Goal: Information Seeking & Learning: Learn about a topic

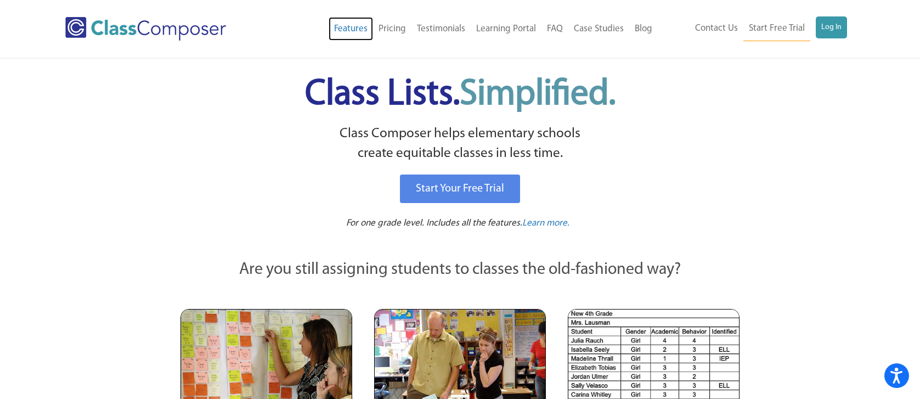
click at [350, 29] on link "Features" at bounding box center [351, 29] width 44 height 24
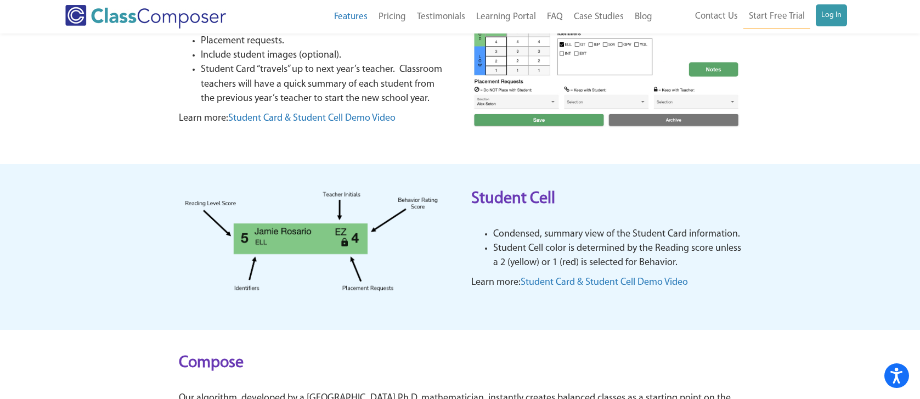
scroll to position [194, 0]
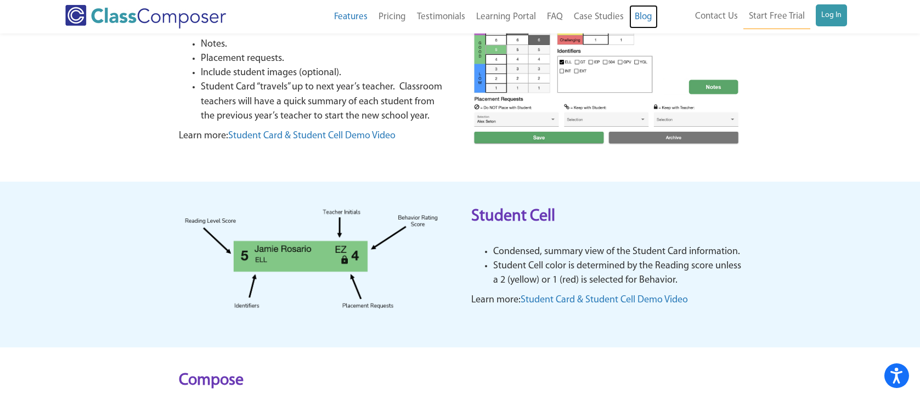
click at [647, 19] on link "Blog" at bounding box center [643, 17] width 29 height 24
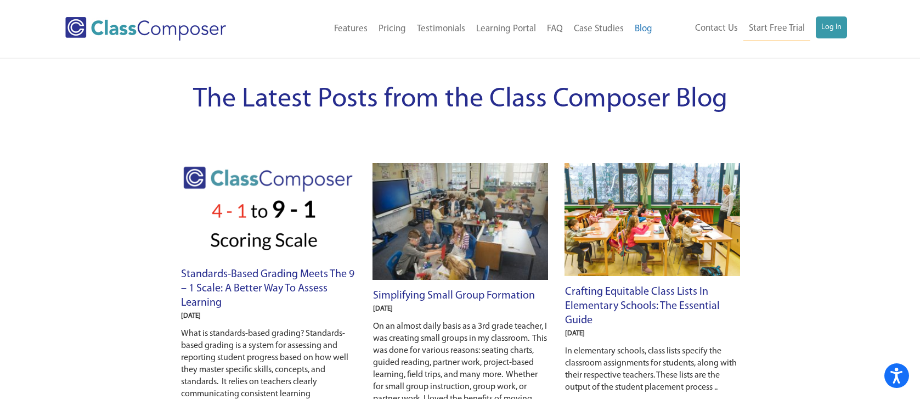
click at [380, 94] on span "The Latest Posts from the Class Composer Blog" at bounding box center [460, 100] width 534 height 28
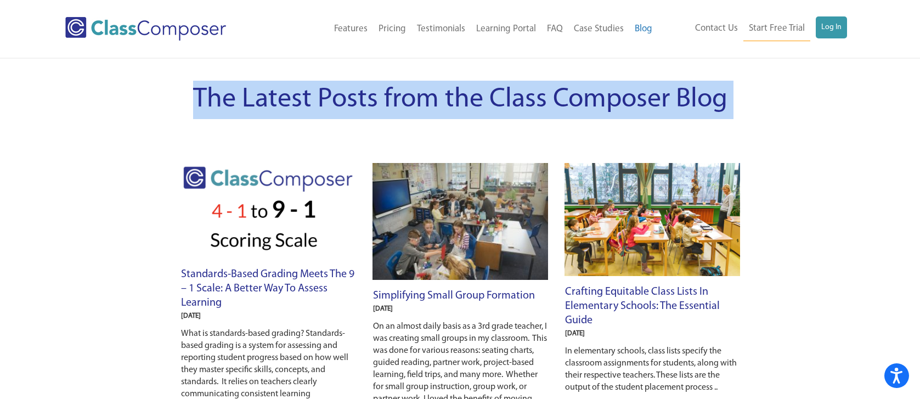
click at [380, 94] on span "The Latest Posts from the Class Composer Blog" at bounding box center [460, 100] width 534 height 28
click at [539, 99] on span "The Latest Posts from the Class Composer Blog" at bounding box center [460, 100] width 534 height 28
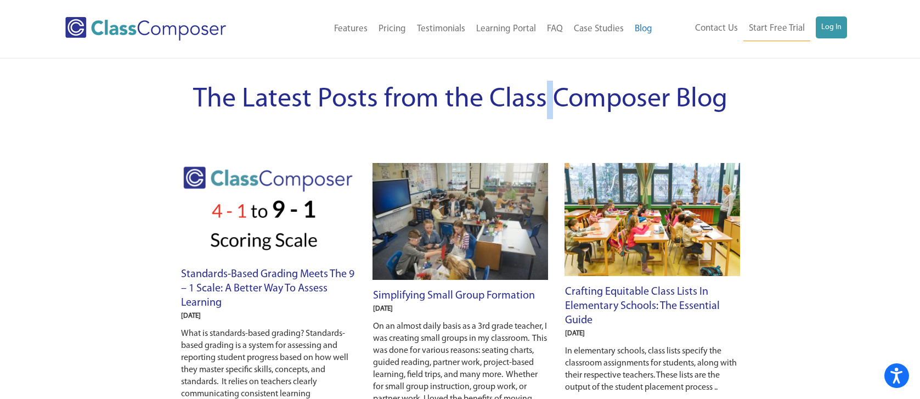
click at [539, 99] on span "The Latest Posts from the Class Composer Blog" at bounding box center [460, 100] width 534 height 28
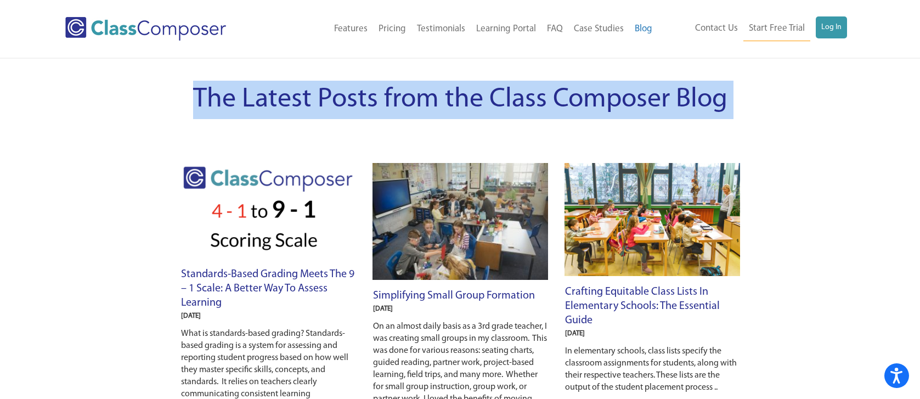
click at [539, 99] on span "The Latest Posts from the Class Composer Blog" at bounding box center [460, 100] width 534 height 28
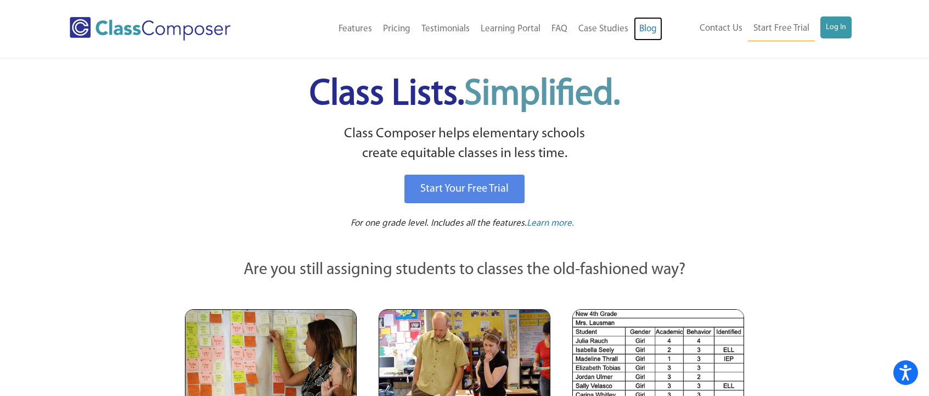
click at [640, 32] on link "Blog" at bounding box center [648, 29] width 29 height 24
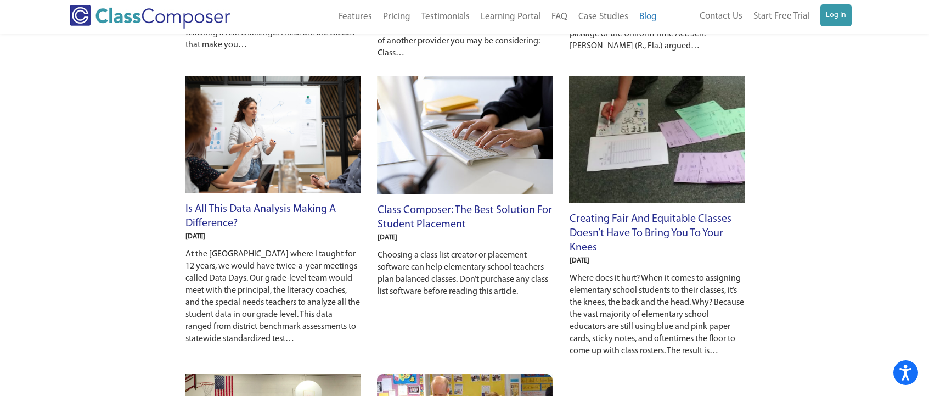
scroll to position [679, 0]
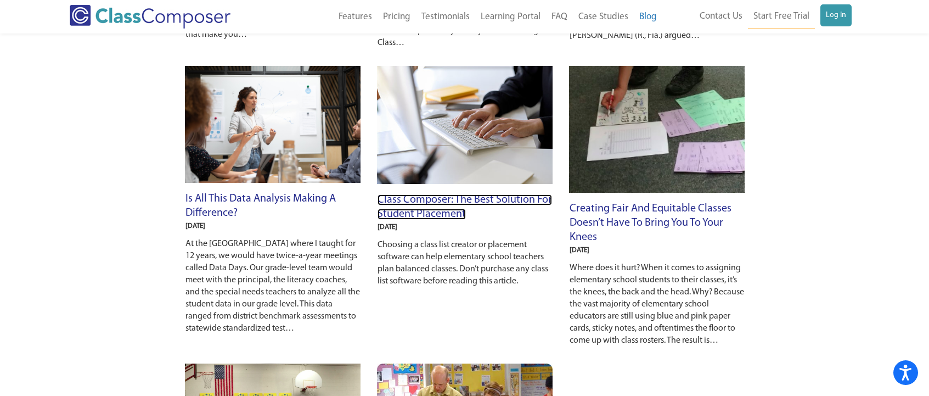
click at [415, 205] on link "Class Composer: The Best Solution for Student Placement" at bounding box center [464, 206] width 174 height 25
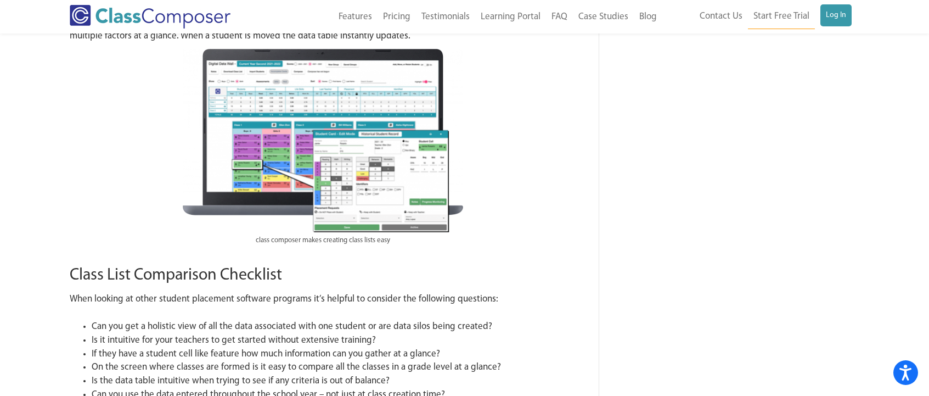
scroll to position [929, 0]
